Goal: Information Seeking & Learning: Learn about a topic

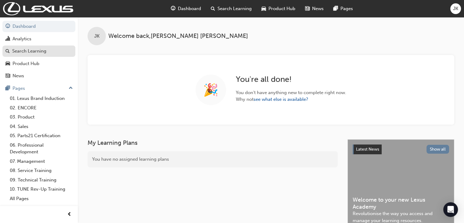
click at [39, 51] on div "Search Learning" at bounding box center [29, 51] width 34 height 7
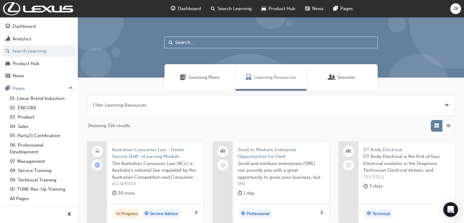
click at [175, 42] on input "text" at bounding box center [271, 43] width 214 height 12
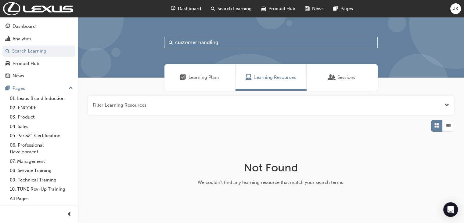
drag, startPoint x: 198, startPoint y: 42, endPoint x: 232, endPoint y: 44, distance: 34.0
click at [232, 44] on input "customer handling" at bounding box center [271, 43] width 214 height 12
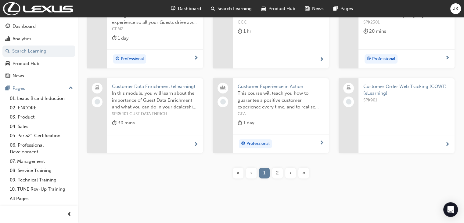
scroll to position [160, 0]
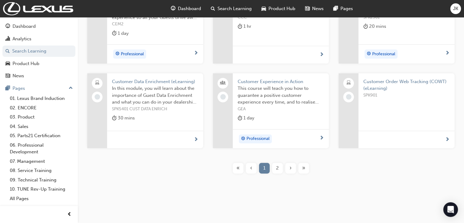
type input "customer"
click at [278, 168] on span "2" at bounding box center [277, 167] width 3 height 7
